Goal: Navigation & Orientation: Find specific page/section

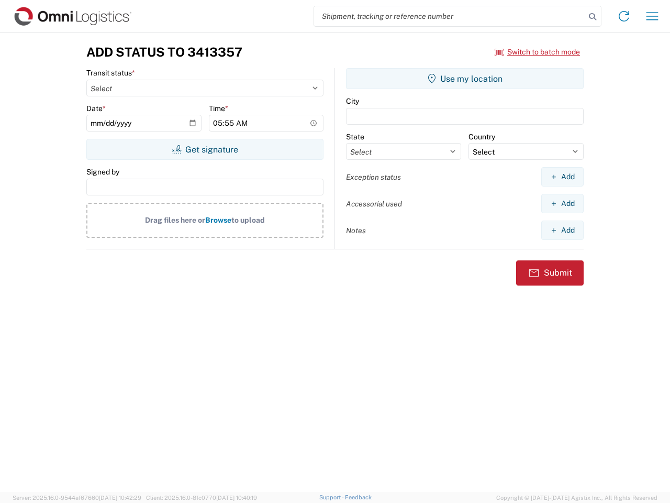
click at [450, 16] on input "search" at bounding box center [449, 16] width 271 height 20
click at [593, 17] on icon at bounding box center [592, 16] width 15 height 15
click at [624, 16] on icon at bounding box center [624, 16] width 17 height 17
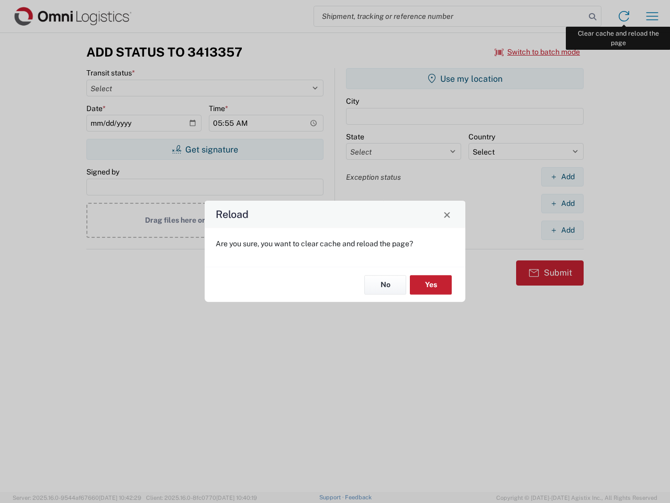
click at [652, 16] on div "Reload Are you sure, you want to clear cache and reload the page? No Yes" at bounding box center [335, 251] width 670 height 503
click at [538, 52] on div "Reload Are you sure, you want to clear cache and reload the page? No Yes" at bounding box center [335, 251] width 670 height 503
click at [205, 149] on div "Reload Are you sure, you want to clear cache and reload the page? No Yes" at bounding box center [335, 251] width 670 height 503
click at [465, 79] on div "Reload Are you sure, you want to clear cache and reload the page? No Yes" at bounding box center [335, 251] width 670 height 503
click at [562, 176] on div "Reload Are you sure, you want to clear cache and reload the page? No Yes" at bounding box center [335, 251] width 670 height 503
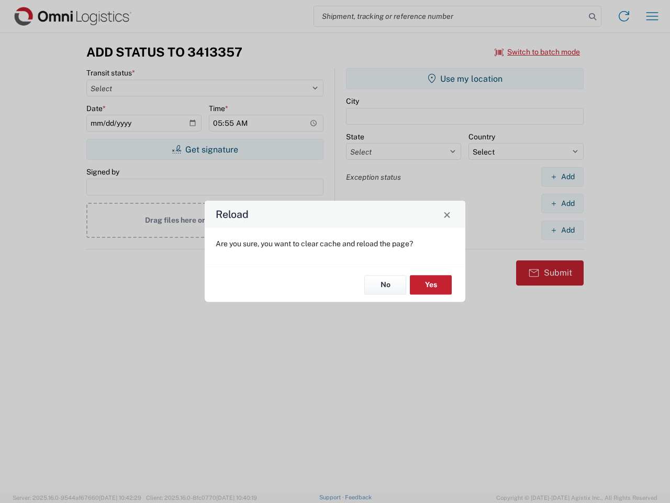
click at [562, 203] on div "Reload Are you sure, you want to clear cache and reload the page? No Yes" at bounding box center [335, 251] width 670 height 503
click at [562, 230] on div "Reload Are you sure, you want to clear cache and reload the page? No Yes" at bounding box center [335, 251] width 670 height 503
